Goal: Find specific page/section: Find specific page/section

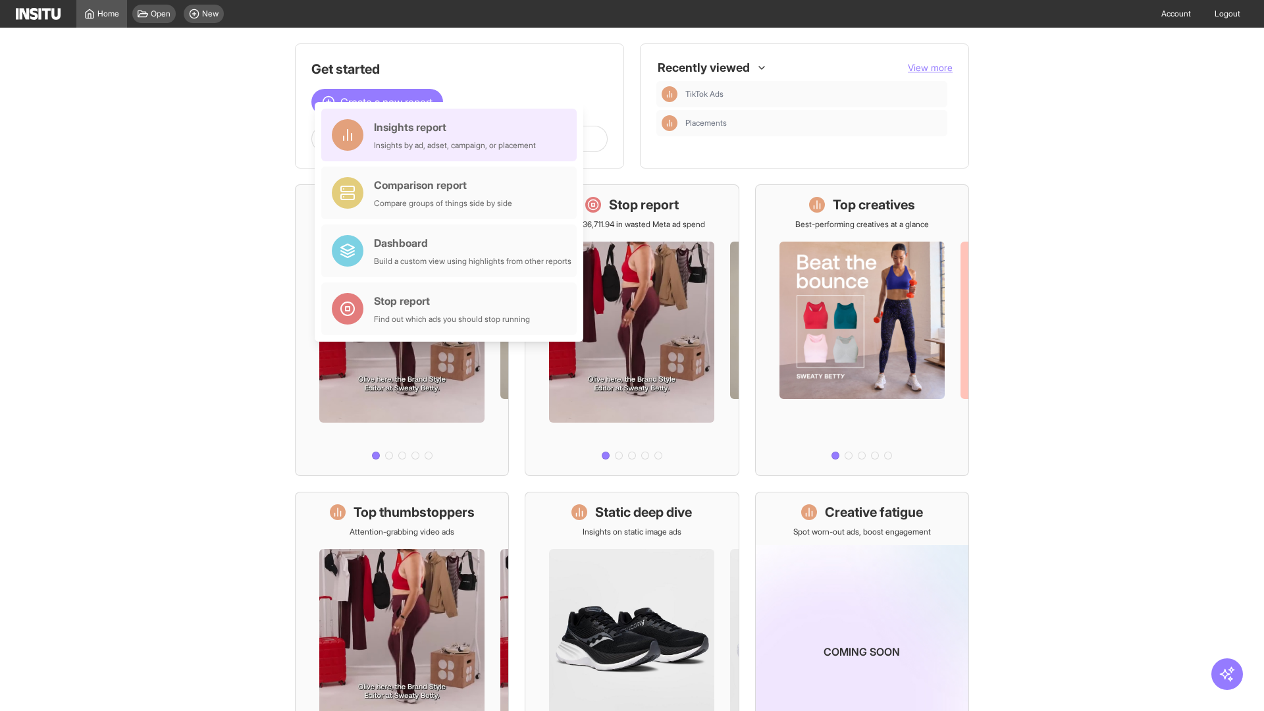
click at [452, 135] on div "Insights report Insights by ad, adset, campaign, or placement" at bounding box center [455, 135] width 162 height 32
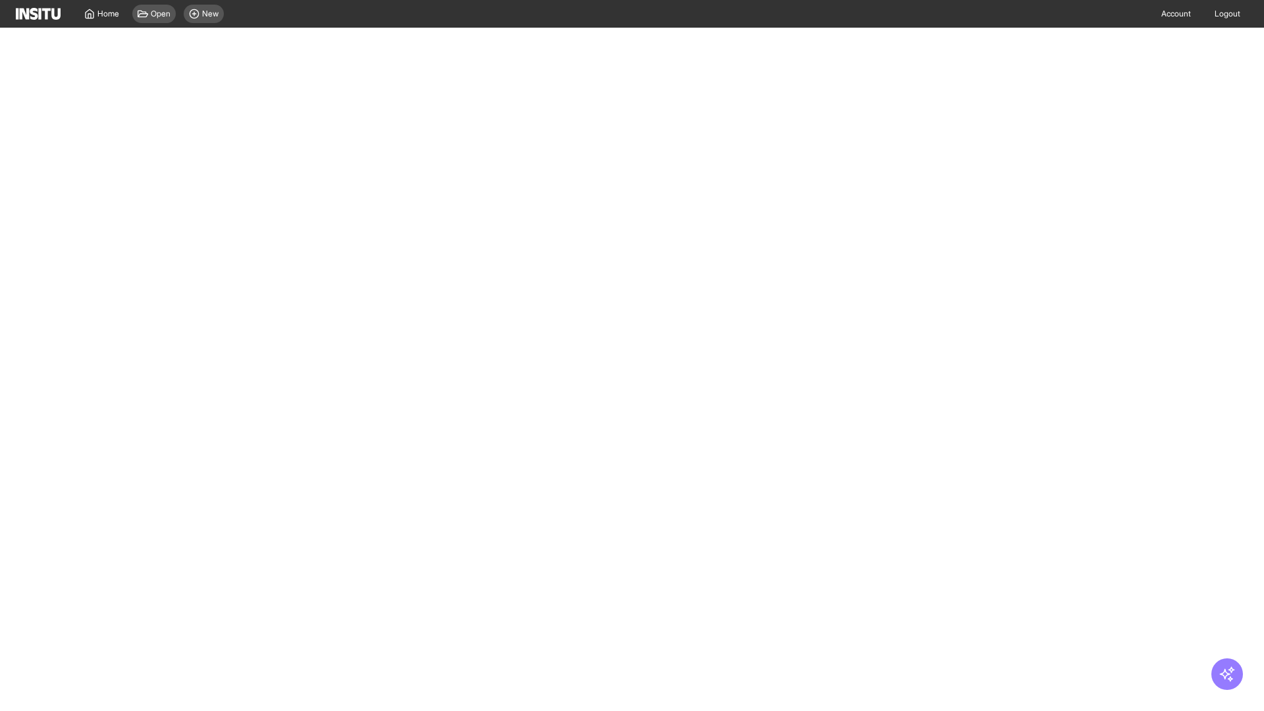
select select "**"
